Goal: Transaction & Acquisition: Download file/media

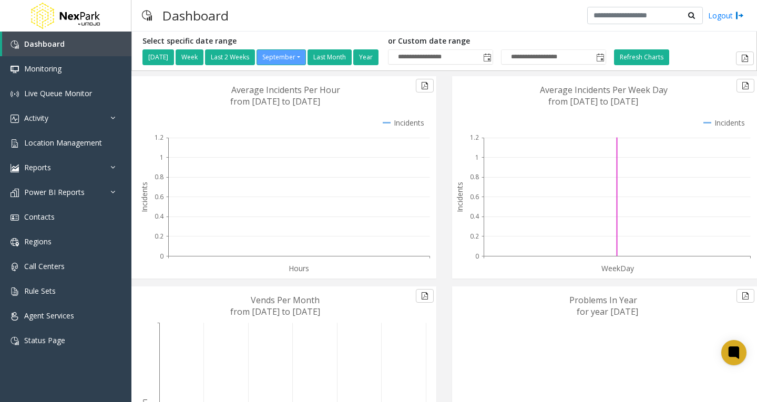
click at [727, 192] on icon at bounding box center [617, 197] width 267 height 119
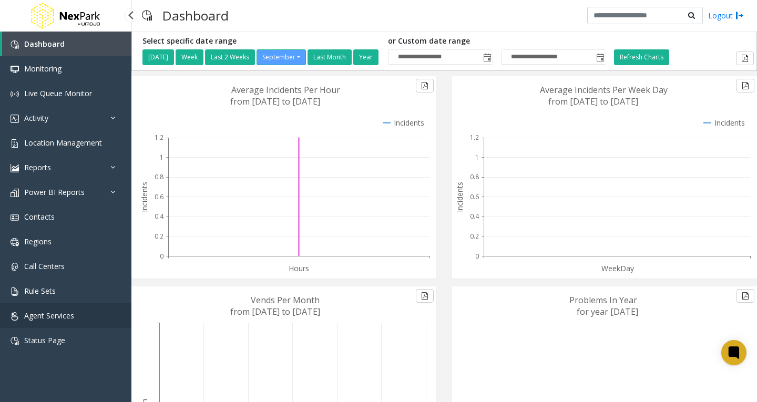
click at [87, 317] on link "Agent Services" at bounding box center [65, 315] width 131 height 25
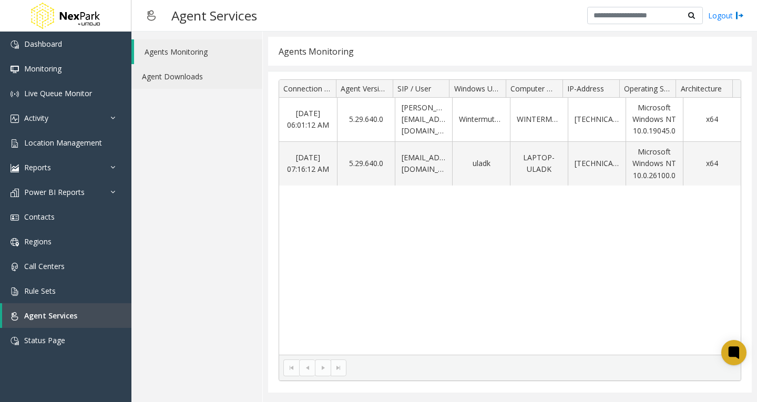
click at [185, 74] on link "Agent Downloads" at bounding box center [196, 76] width 131 height 25
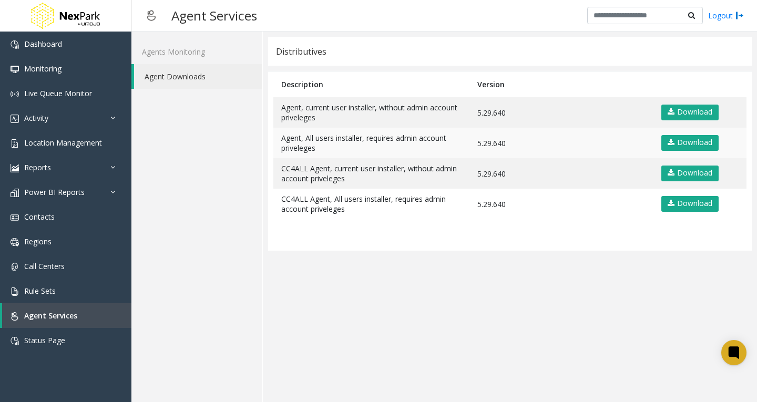
drag, startPoint x: 689, startPoint y: 114, endPoint x: 622, endPoint y: 133, distance: 70.0
click at [689, 114] on link "Download" at bounding box center [689, 113] width 57 height 16
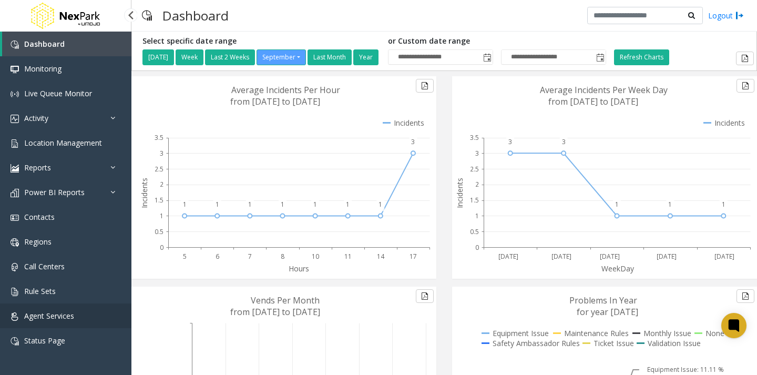
click at [69, 319] on span "Agent Services" at bounding box center [49, 316] width 50 height 10
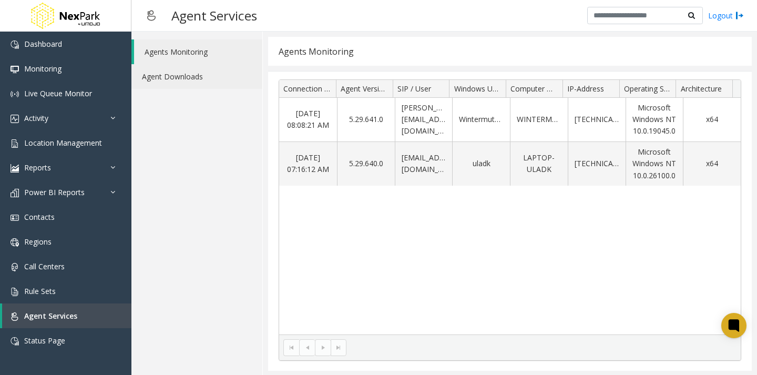
click at [198, 75] on link "Agent Downloads" at bounding box center [196, 76] width 131 height 25
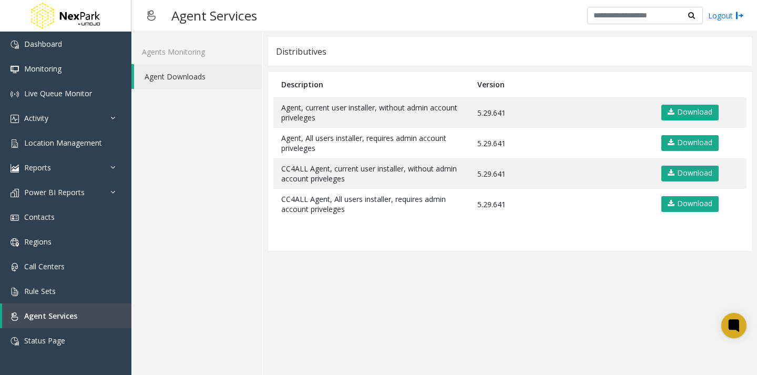
click at [503, 277] on app-distributives "Distributives Description Version Agent, current user installer, without admin …" at bounding box center [510, 203] width 484 height 333
click at [201, 52] on link "Agents Monitoring" at bounding box center [196, 51] width 131 height 25
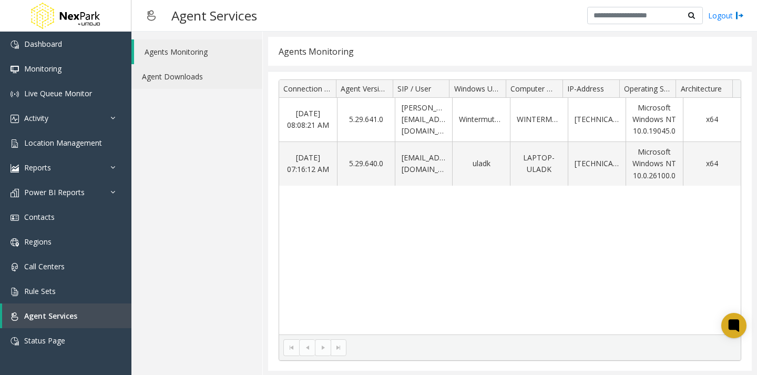
click at [194, 74] on link "Agent Downloads" at bounding box center [196, 76] width 131 height 25
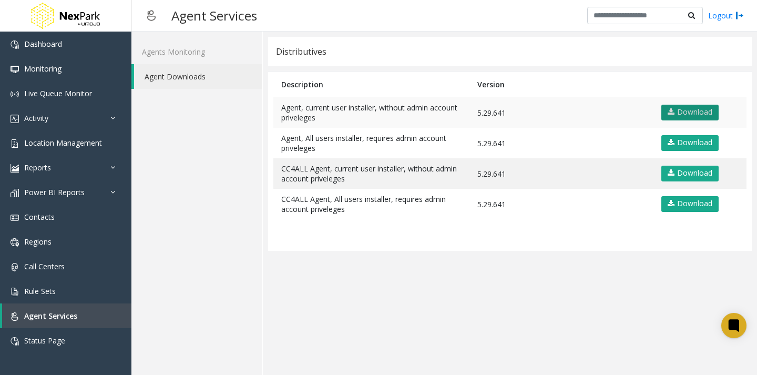
click at [684, 111] on link "Download" at bounding box center [689, 113] width 57 height 16
